Goal: Navigation & Orientation: Find specific page/section

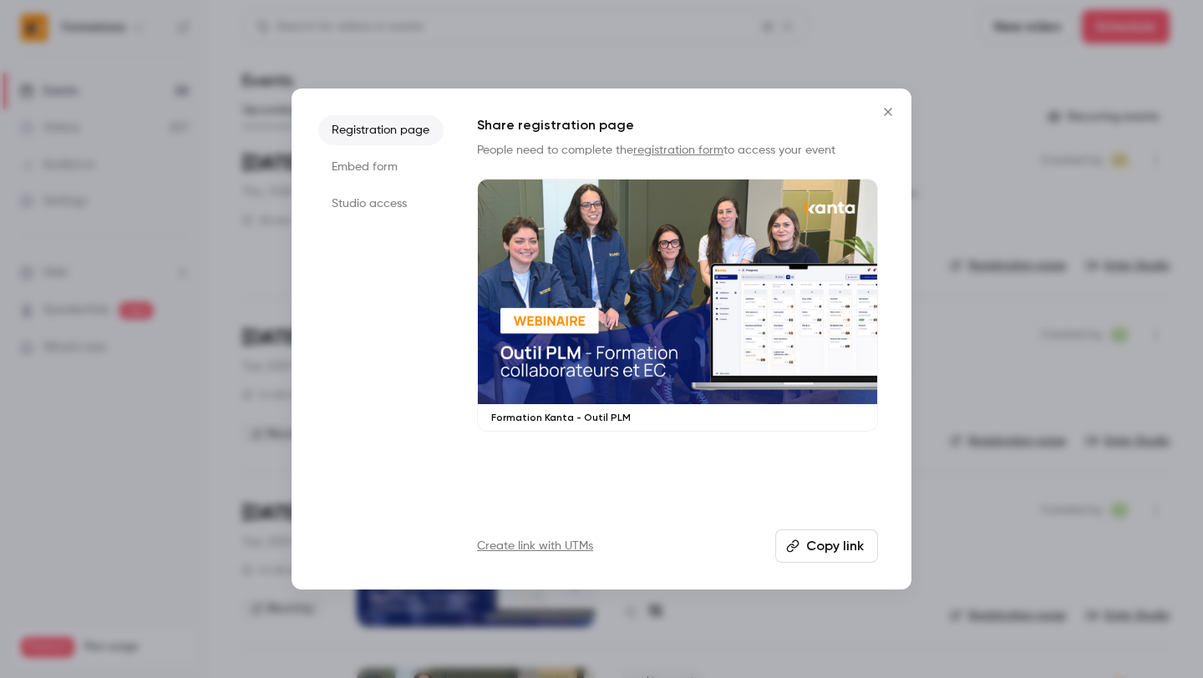
click at [884, 112] on icon "Close" at bounding box center [888, 111] width 20 height 13
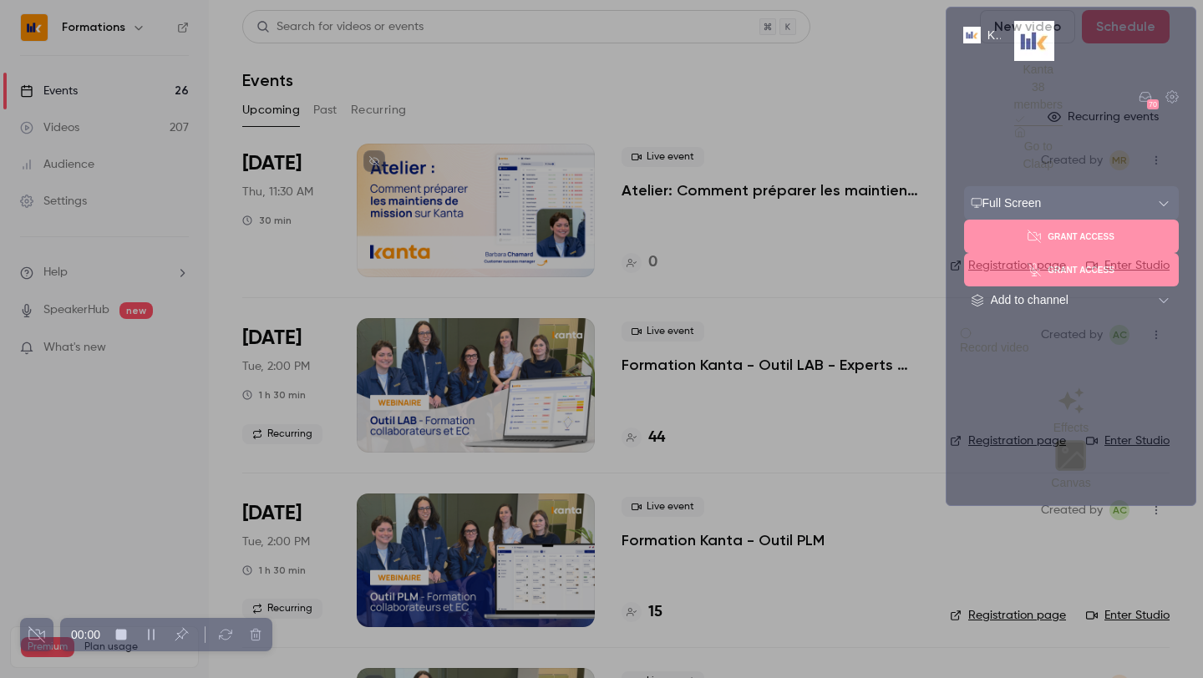
click at [1029, 341] on span "Record video" at bounding box center [994, 347] width 69 height 13
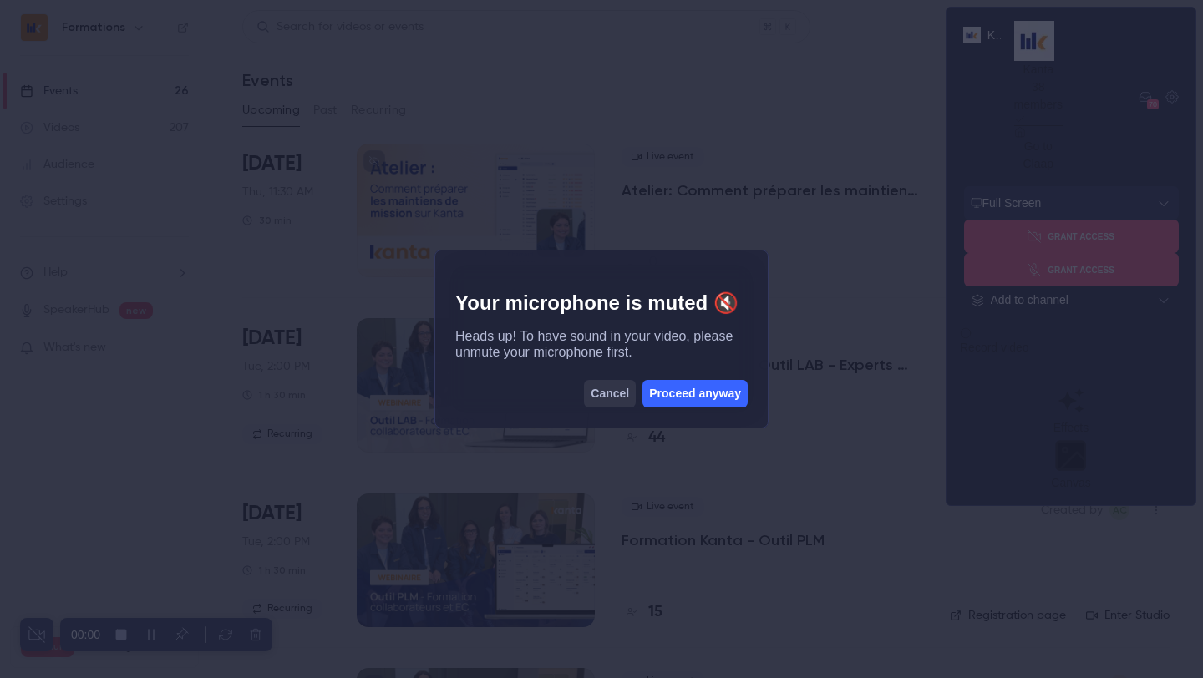
click at [702, 399] on button "Proceed anyway" at bounding box center [695, 394] width 105 height 28
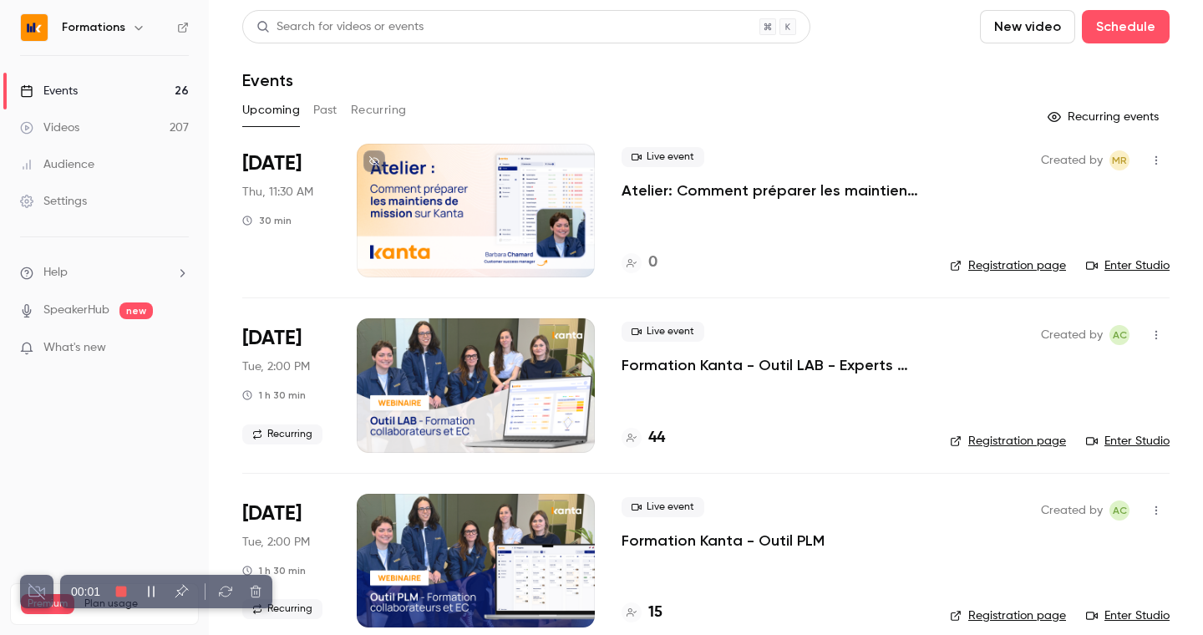
click at [140, 32] on icon "button" at bounding box center [138, 27] width 13 height 13
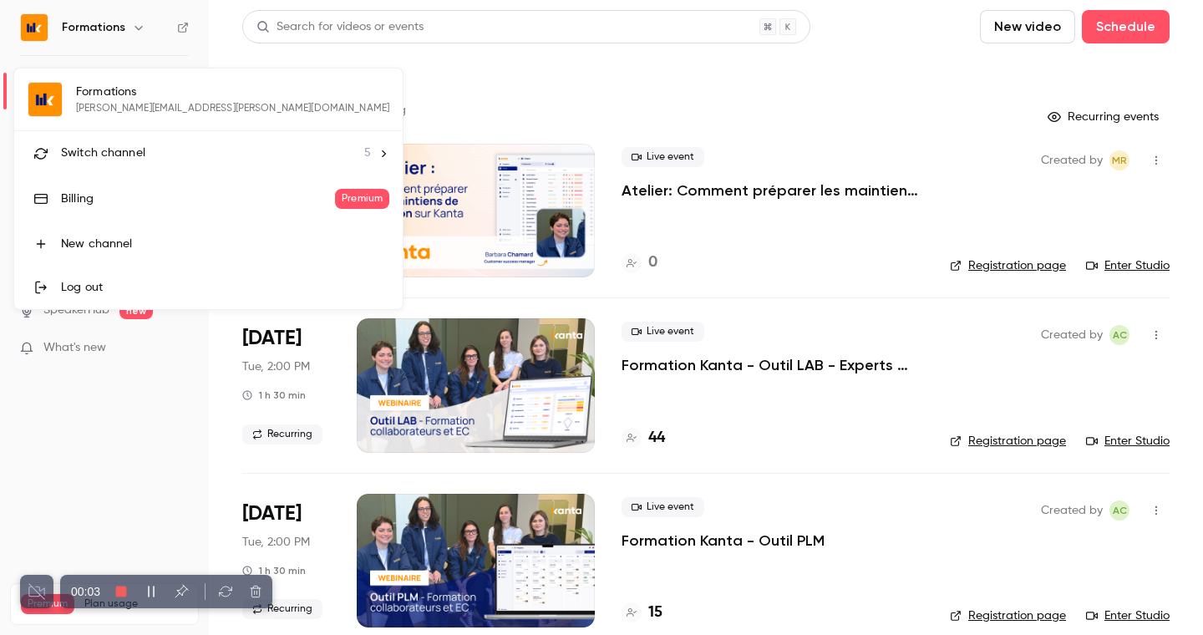
click at [150, 159] on div "Switch channel 5" at bounding box center [216, 154] width 310 height 18
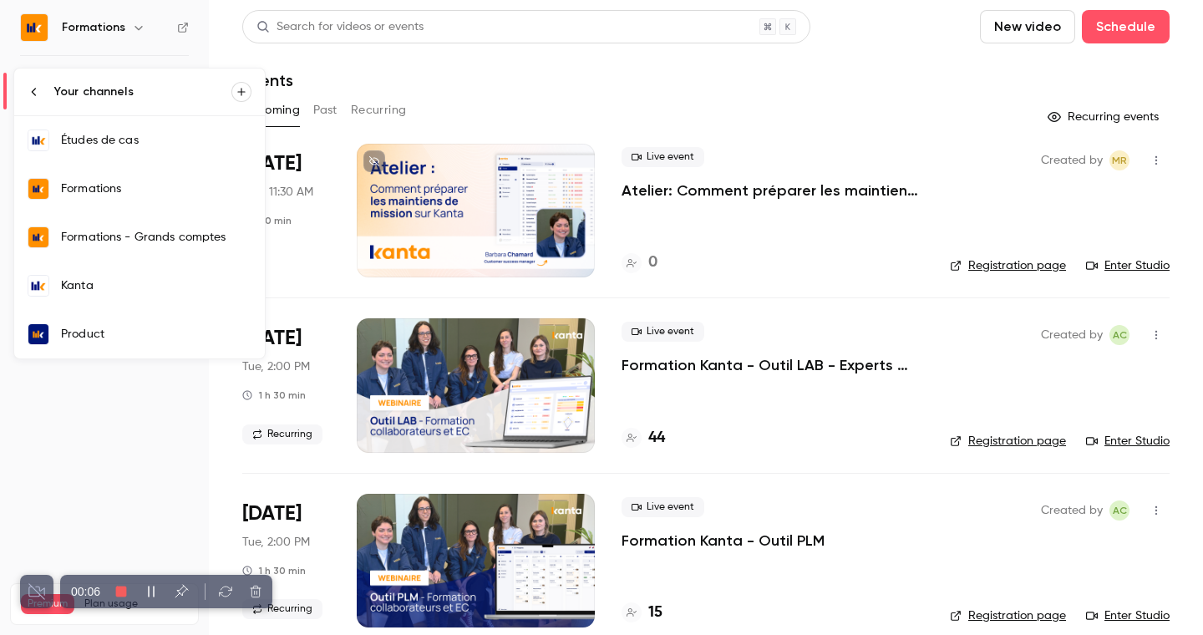
click at [140, 294] on link "Kanta" at bounding box center [139, 286] width 251 height 48
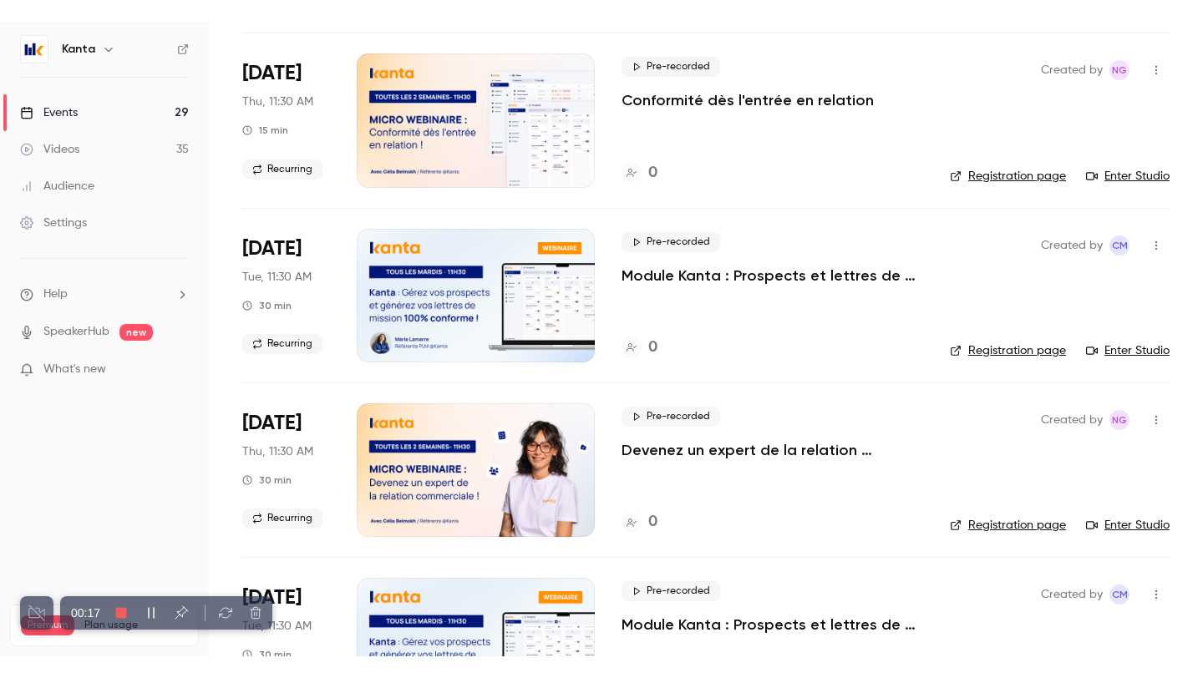
scroll to position [304, 0]
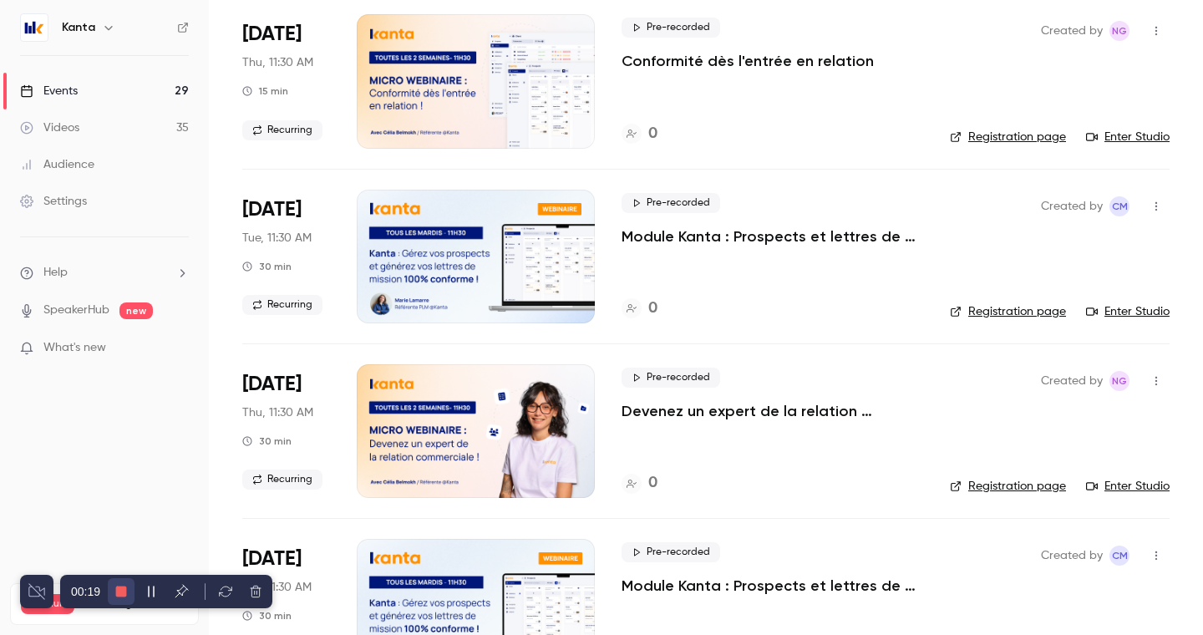
click at [124, 597] on icon at bounding box center [120, 591] width 13 height 13
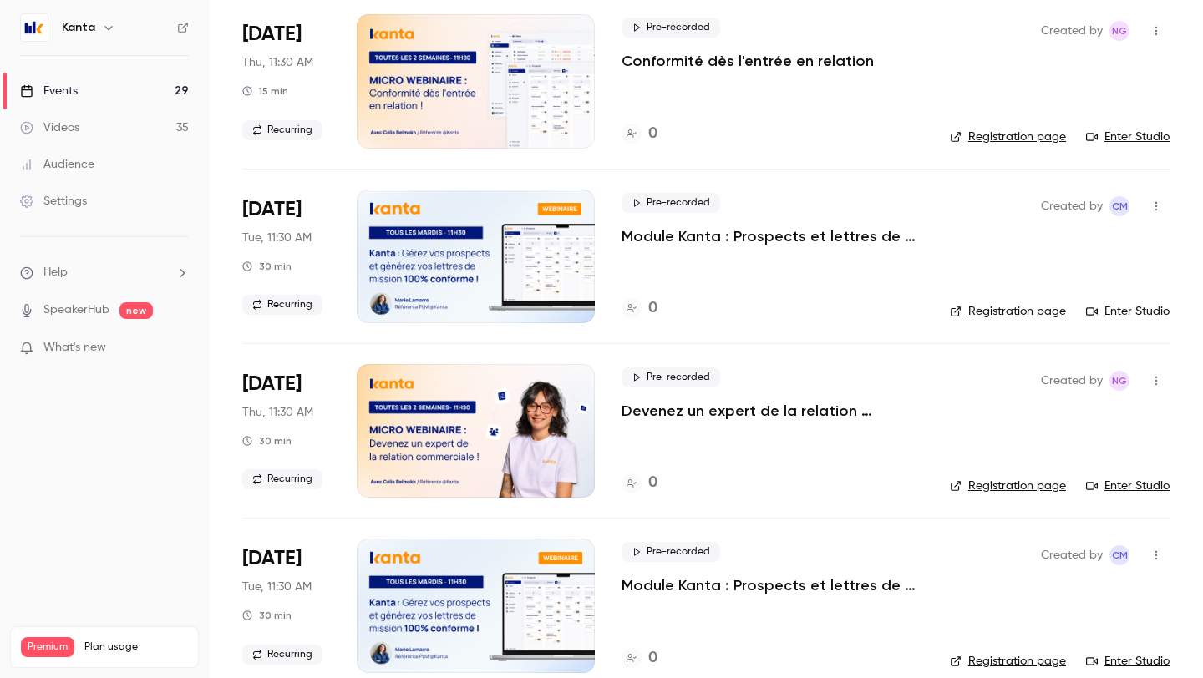
click at [109, 28] on icon "button" at bounding box center [108, 27] width 13 height 13
